Goal: Task Accomplishment & Management: Manage account settings

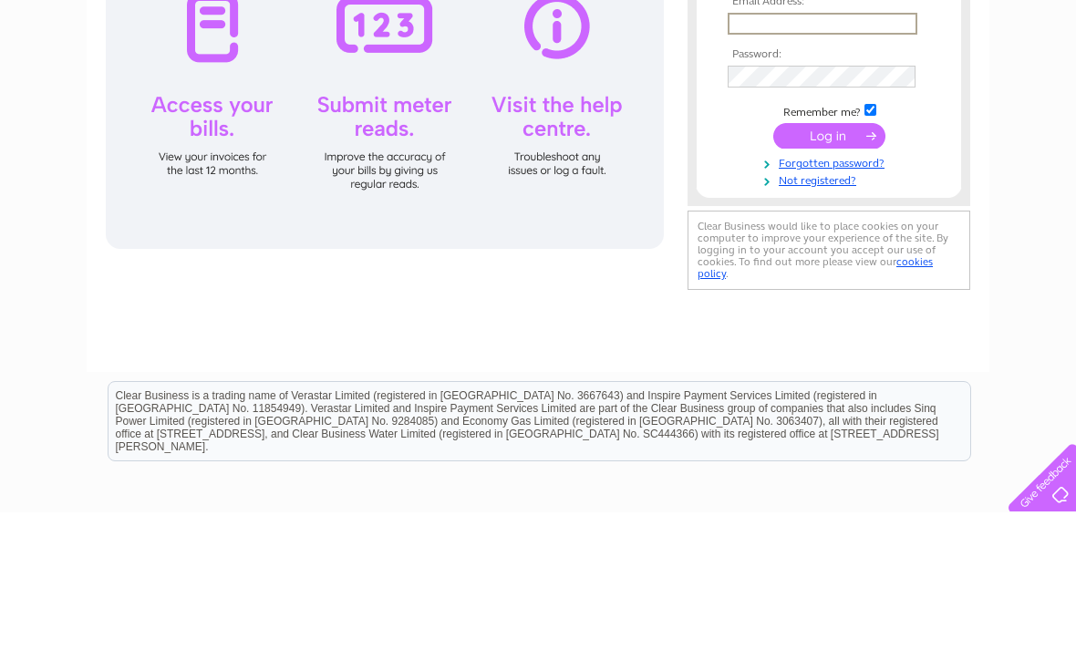
type input "[EMAIL_ADDRESS][DOMAIN_NAME]"
click at [829, 274] on input "submit" at bounding box center [829, 274] width 112 height 26
click at [844, 280] on input "submit" at bounding box center [829, 272] width 112 height 26
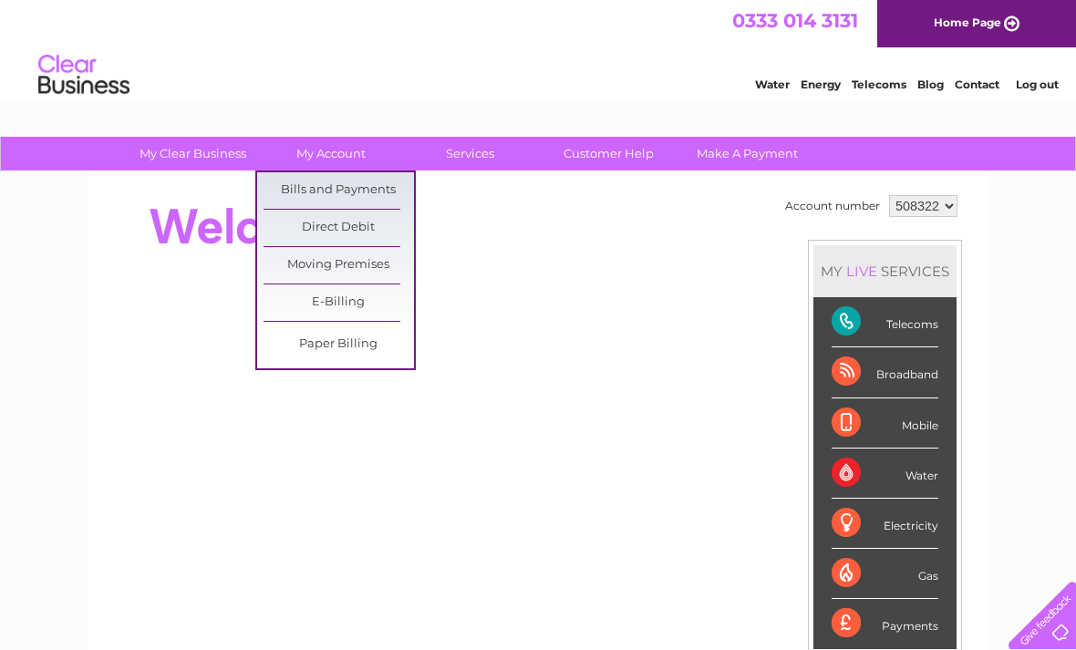
click at [371, 186] on link "Bills and Payments" at bounding box center [338, 190] width 150 height 36
click at [351, 191] on link "Bills and Payments" at bounding box center [338, 190] width 150 height 36
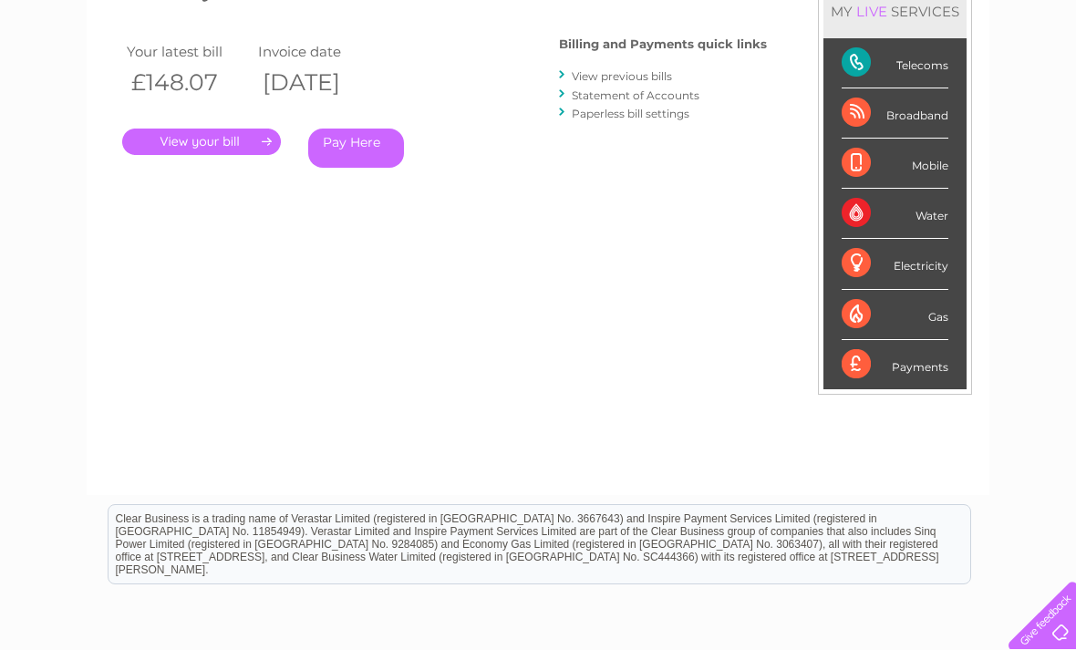
scroll to position [273, 0]
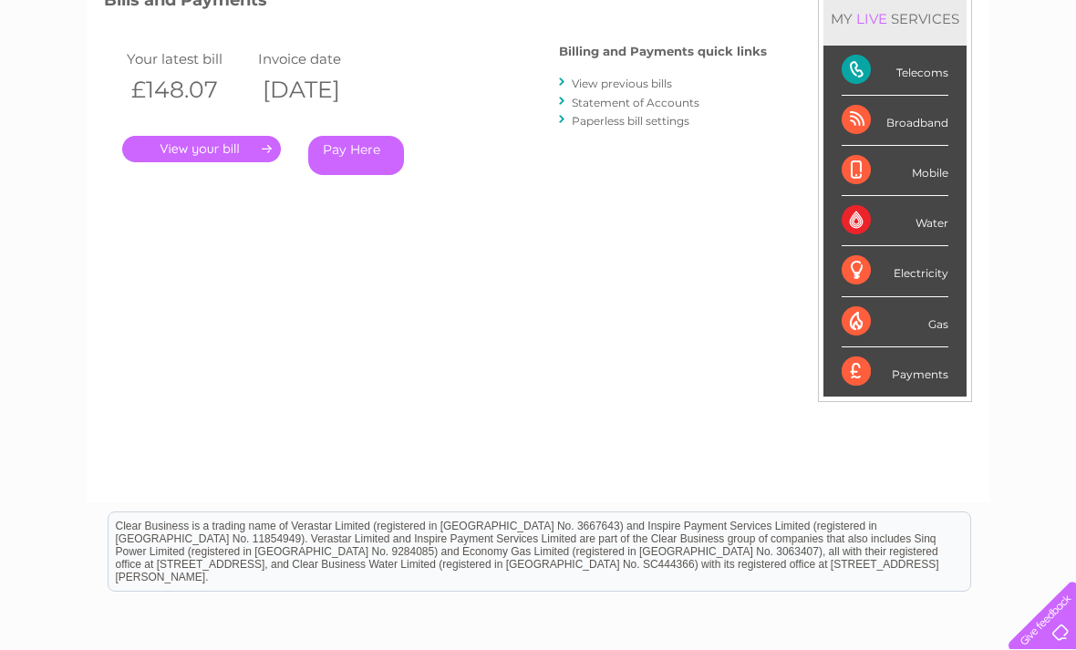
click at [367, 157] on link "Pay Here" at bounding box center [356, 155] width 96 height 39
